Goal: Task Accomplishment & Management: Use online tool/utility

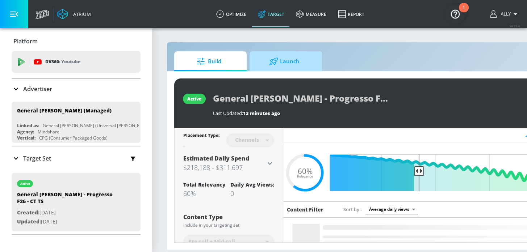
click at [306, 65] on span "Launch" at bounding box center [284, 61] width 55 height 17
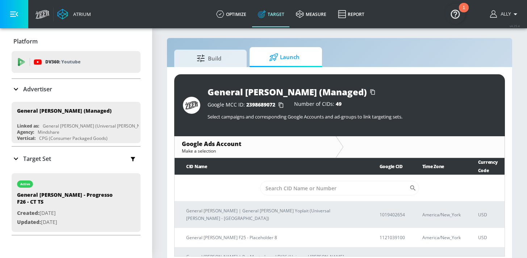
scroll to position [11, 0]
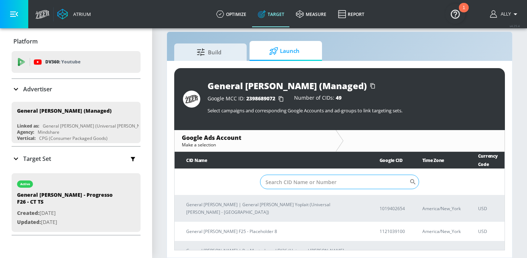
click at [301, 182] on input "Sort By" at bounding box center [335, 182] width 150 height 14
paste input "165-142-9417"
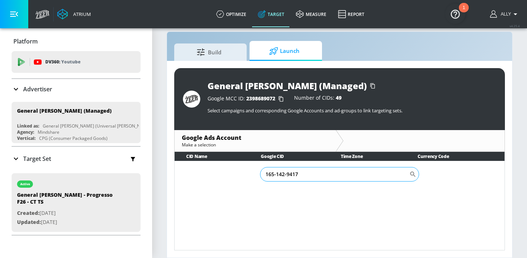
click at [276, 175] on input "165-142-9417" at bounding box center [335, 174] width 150 height 14
click at [285, 175] on input "165142-9417" at bounding box center [335, 174] width 150 height 14
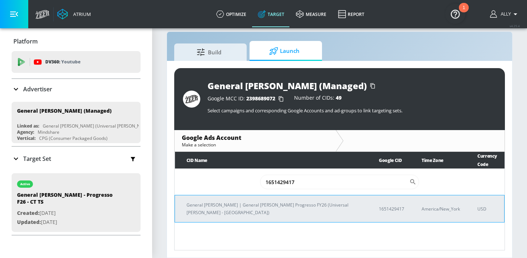
type input "1651429417"
click at [367, 198] on td "1651429417" at bounding box center [388, 208] width 43 height 27
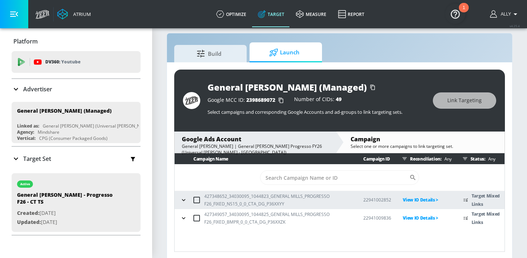
scroll to position [11, 0]
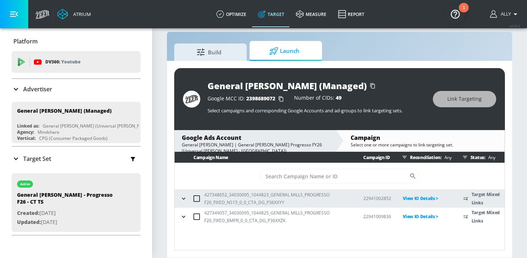
click at [181, 197] on icon "button" at bounding box center [183, 198] width 7 height 7
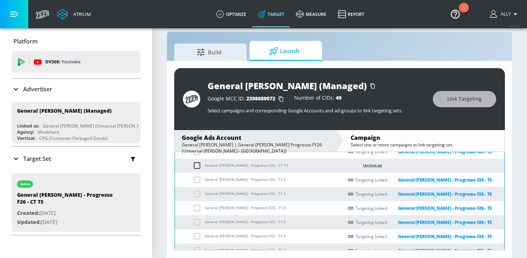
scroll to position [84, 0]
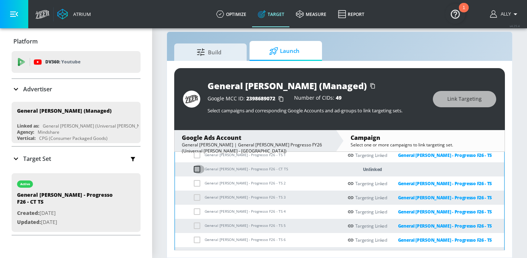
click at [197, 168] on input "checkbox" at bounding box center [199, 169] width 12 height 9
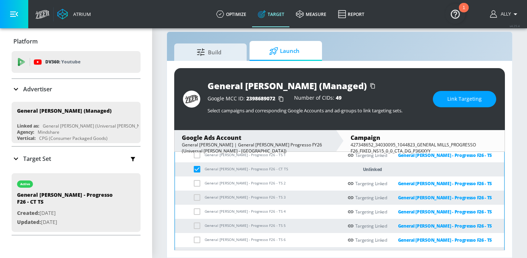
click at [475, 96] on span "Link Targeting" at bounding box center [464, 99] width 34 height 9
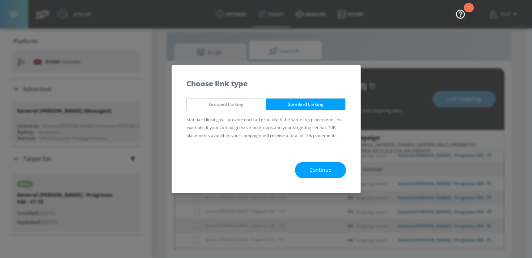
drag, startPoint x: 236, startPoint y: 101, endPoint x: 285, endPoint y: 98, distance: 49.3
click at [237, 101] on span "Grouped Linking" at bounding box center [226, 104] width 68 height 8
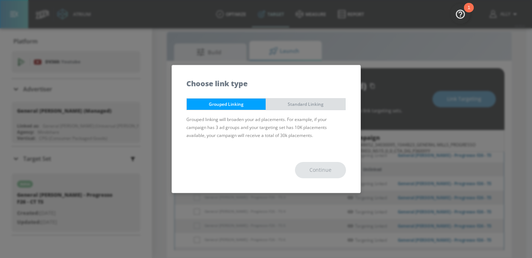
click at [294, 100] on button "Standard Linking" at bounding box center [306, 104] width 80 height 12
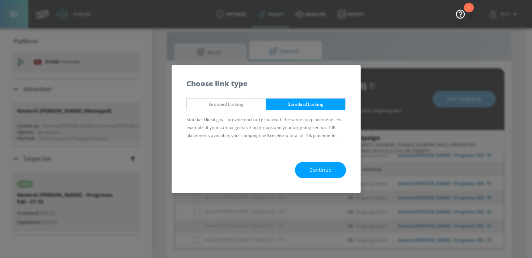
drag, startPoint x: 325, startPoint y: 172, endPoint x: 339, endPoint y: 174, distance: 14.7
click at [325, 172] on span "Continue" at bounding box center [321, 170] width 22 height 9
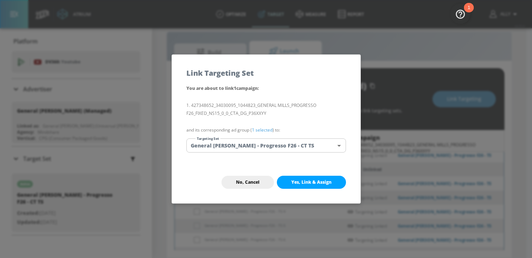
click at [326, 182] on span "Yes, Link & Assign" at bounding box center [312, 182] width 40 height 6
checkbox input "false"
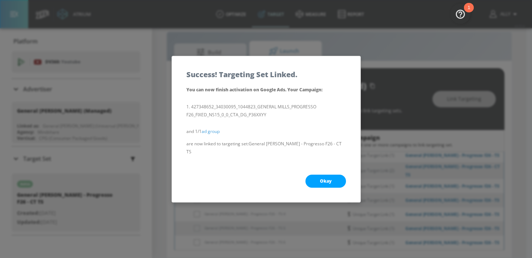
drag, startPoint x: 322, startPoint y: 173, endPoint x: 348, endPoint y: 181, distance: 26.8
click at [323, 175] on button "Okay" at bounding box center [326, 181] width 41 height 13
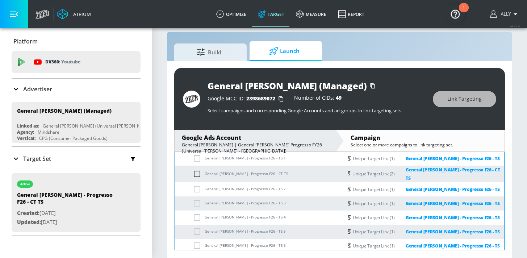
scroll to position [0, 0]
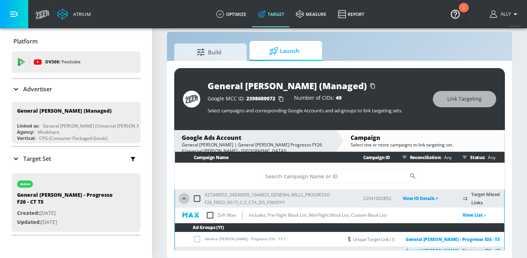
click at [185, 199] on icon "button" at bounding box center [183, 198] width 3 height 2
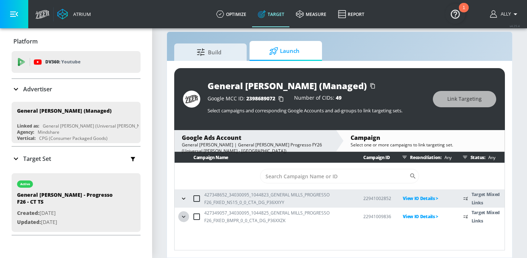
click at [187, 216] on icon "button" at bounding box center [183, 216] width 7 height 7
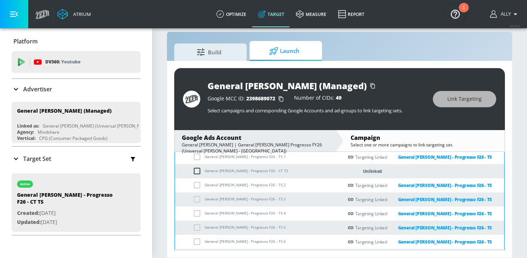
scroll to position [80, 0]
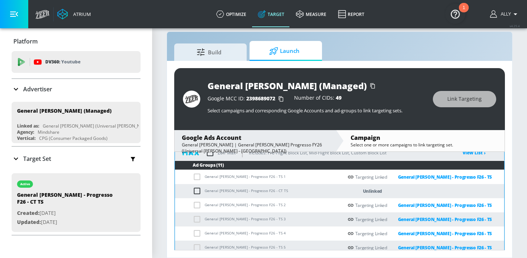
click at [195, 190] on input "checkbox" at bounding box center [199, 191] width 12 height 9
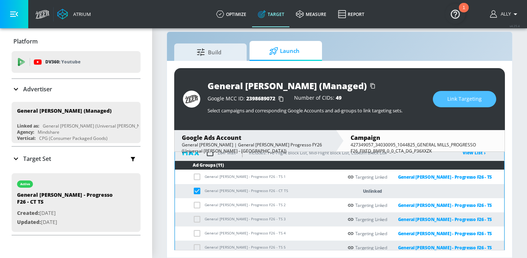
click at [465, 105] on button "Link Targeting" at bounding box center [464, 99] width 63 height 16
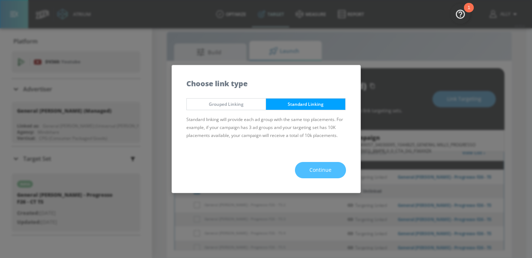
click at [306, 173] on button "Continue" at bounding box center [320, 170] width 51 height 16
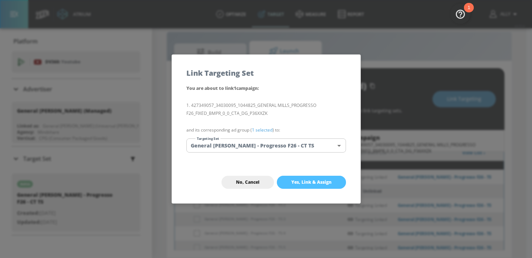
click at [307, 184] on span "Yes, Link & Assign" at bounding box center [312, 182] width 40 height 6
checkbox input "false"
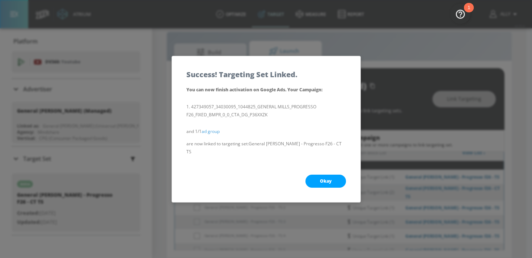
click at [327, 175] on button "Okay" at bounding box center [326, 181] width 41 height 13
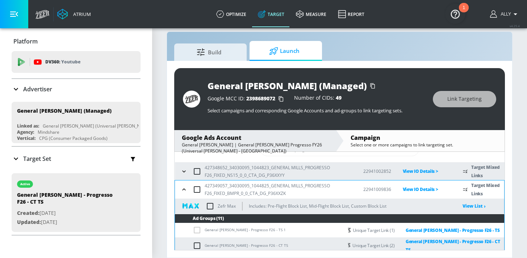
scroll to position [25, 0]
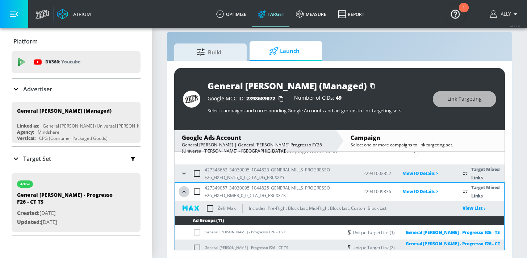
click at [181, 190] on icon "button" at bounding box center [183, 191] width 7 height 7
